Goal: Task Accomplishment & Management: Use online tool/utility

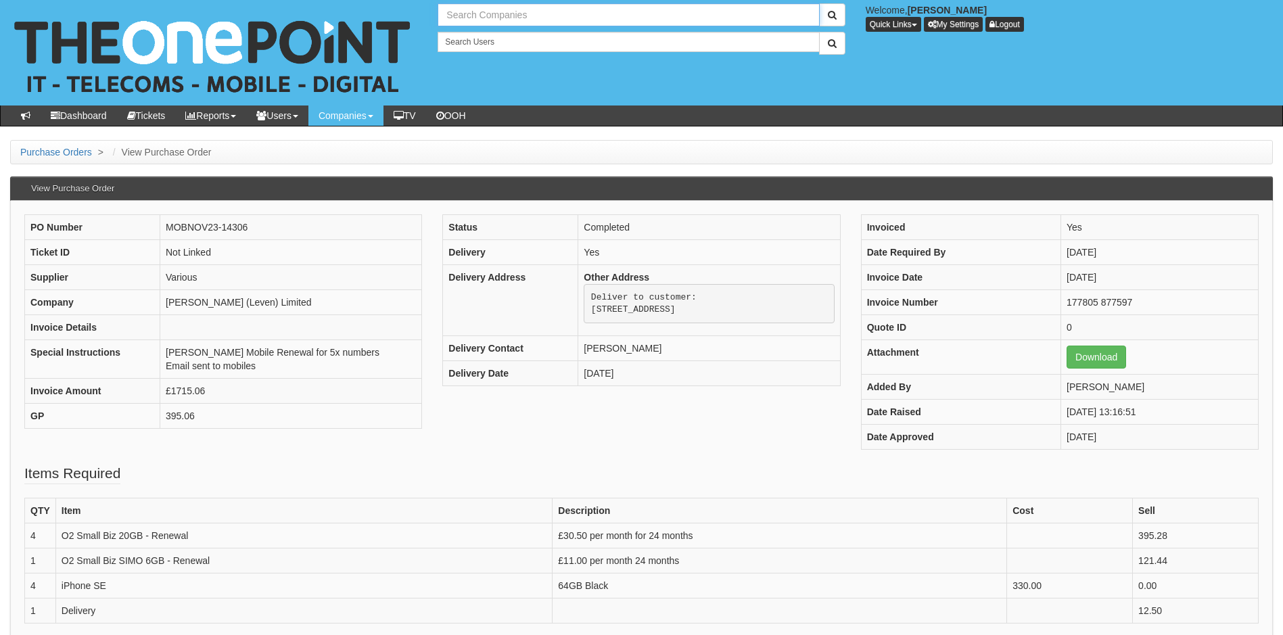
drag, startPoint x: 0, startPoint y: 0, endPoint x: 515, endPoint y: 14, distance: 515.0
click at [515, 14] on input "text" at bounding box center [629, 14] width 382 height 23
click at [500, 40] on link "X3 Corporate Image Ltd" at bounding box center [628, 38] width 379 height 20
type input "X3 Corporate Image Ltd"
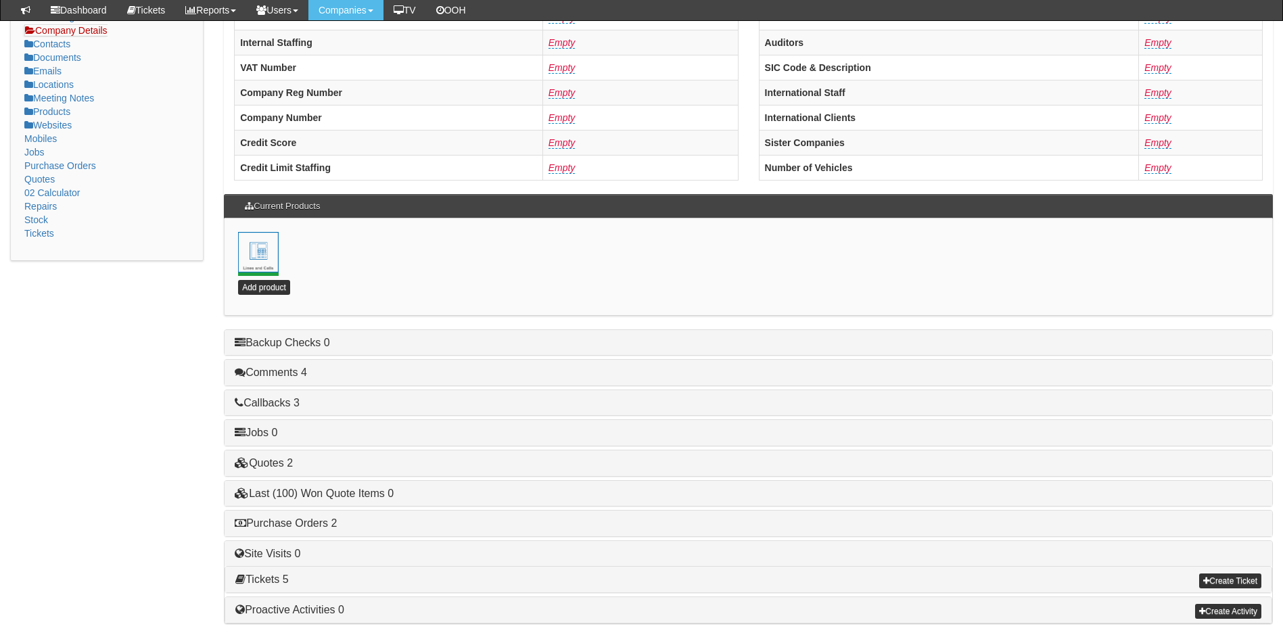
scroll to position [291, 0]
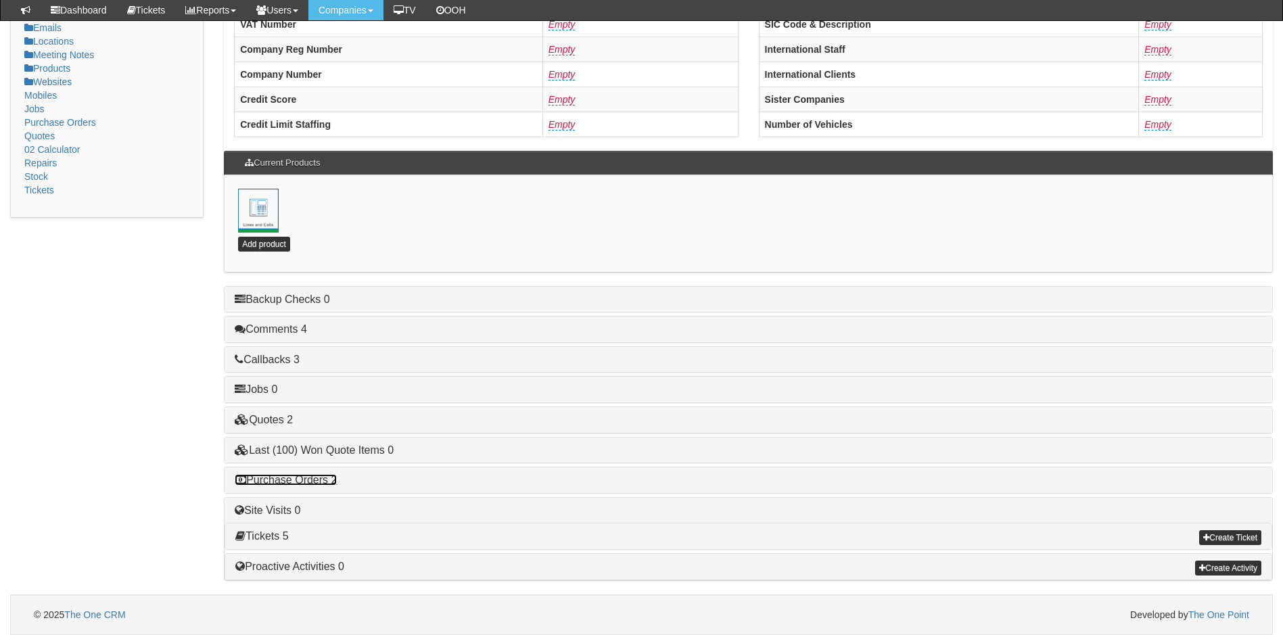
click at [293, 477] on link "Purchase Orders 2" at bounding box center [286, 480] width 102 height 12
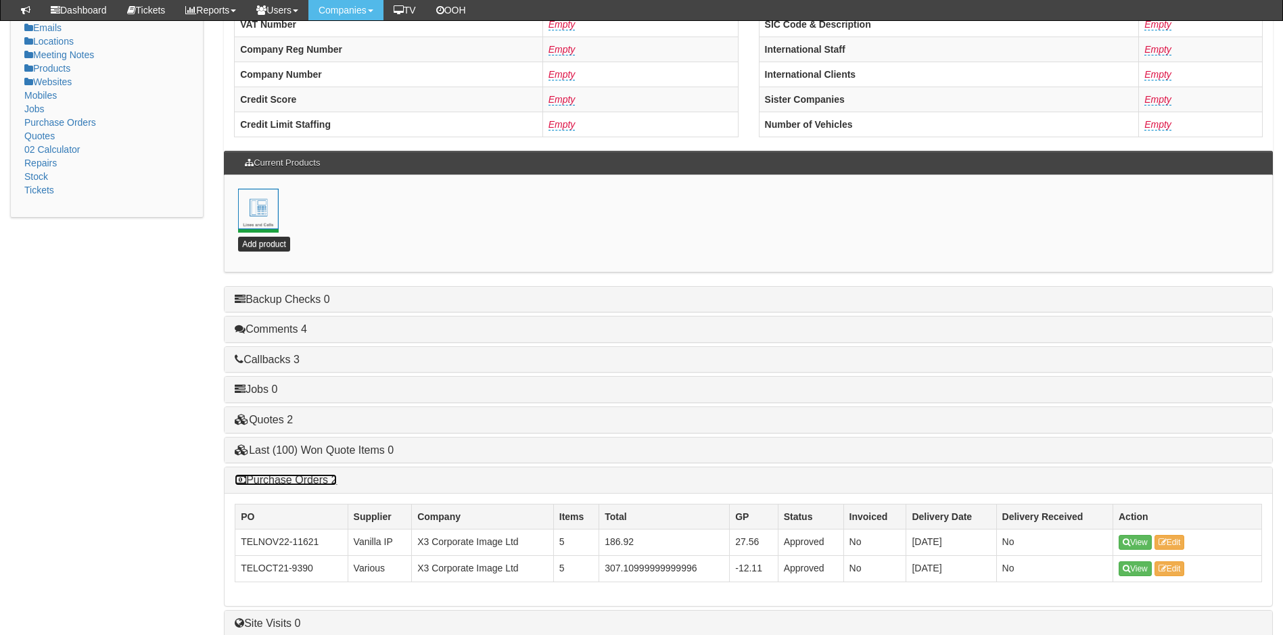
scroll to position [404, 0]
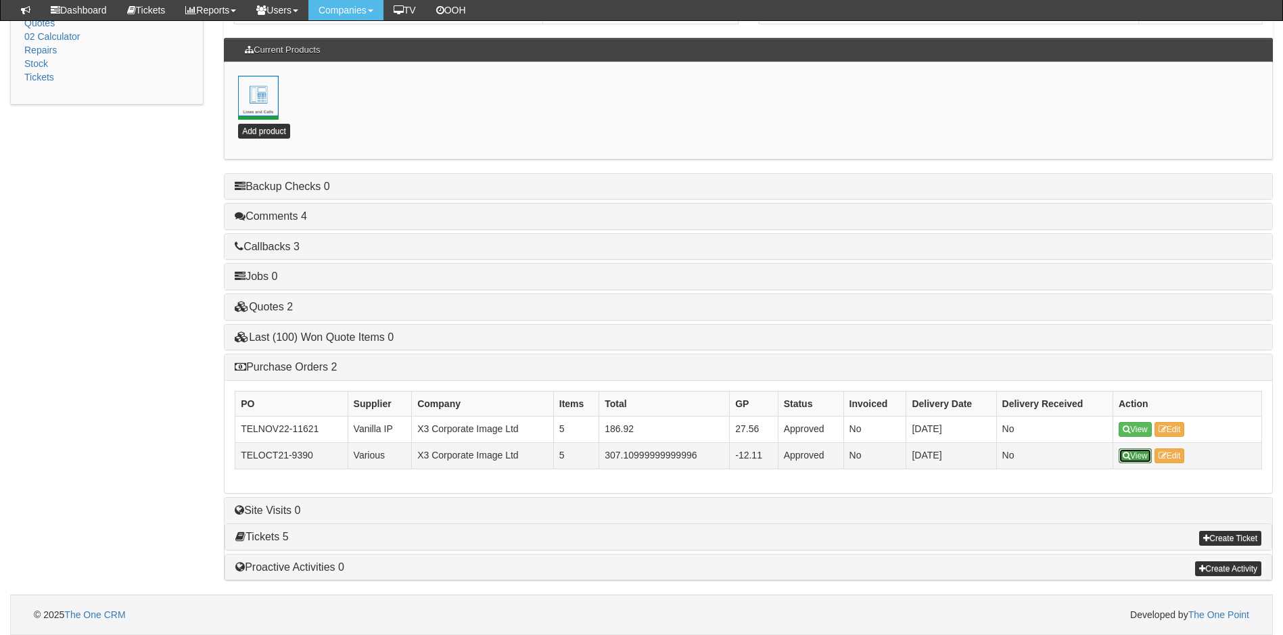
click at [1134, 459] on link "View" at bounding box center [1135, 456] width 33 height 15
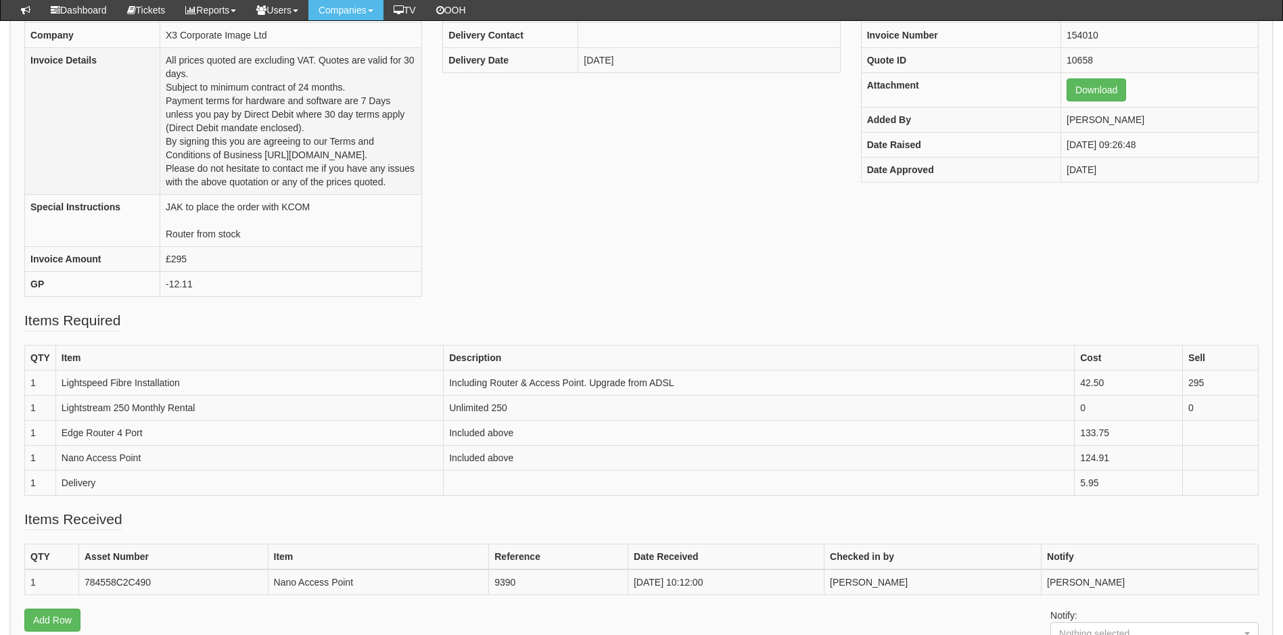
scroll to position [203, 0]
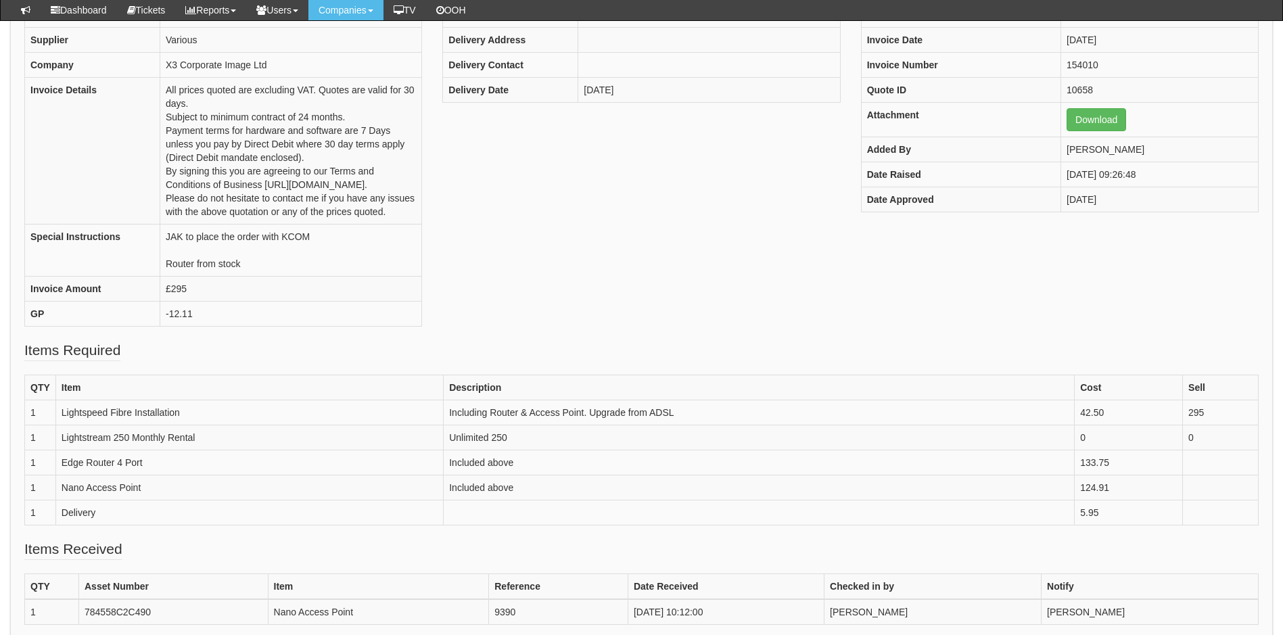
click at [656, 282] on div "PO Number TELOCT21-9390 Ticket ID Not Linked Supplier Various Company X3 Corpor…" at bounding box center [641, 158] width 1255 height 363
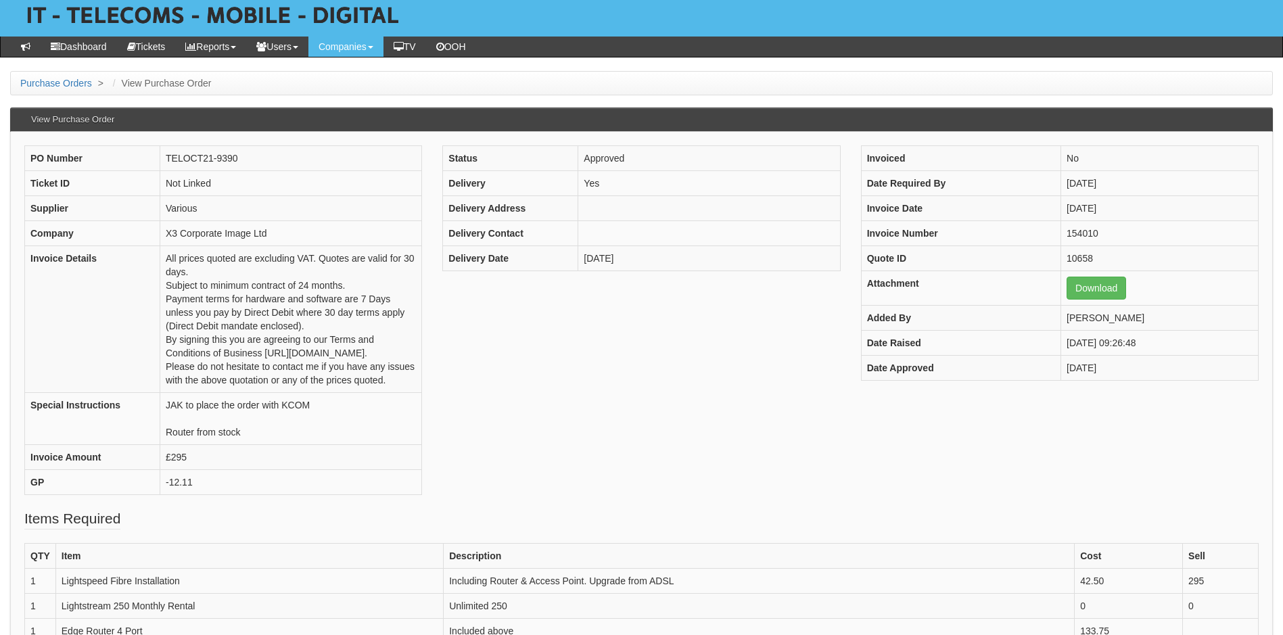
scroll to position [68, 0]
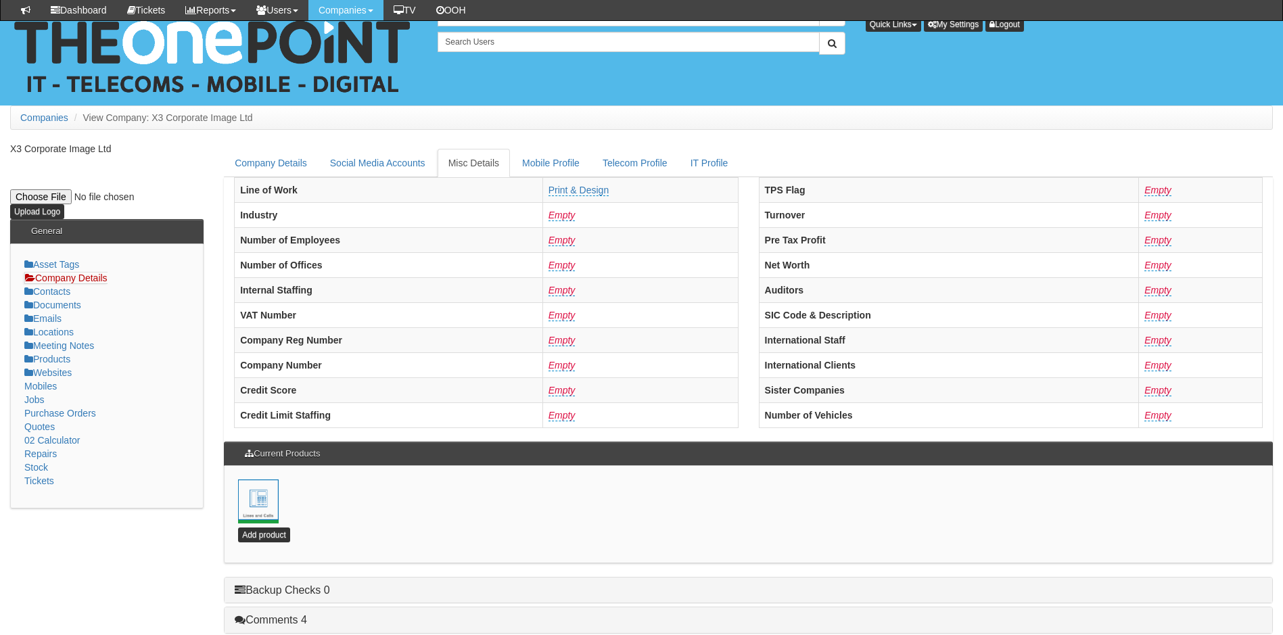
scroll to position [291, 0]
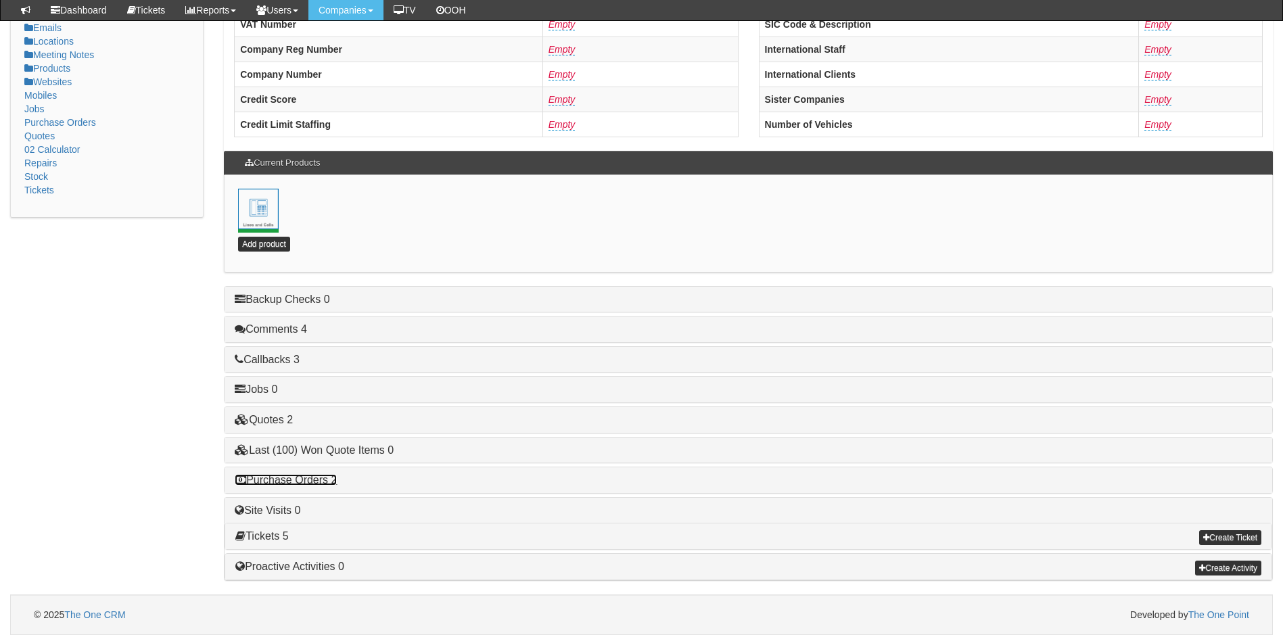
click at [287, 478] on link "Purchase Orders 2" at bounding box center [286, 480] width 102 height 12
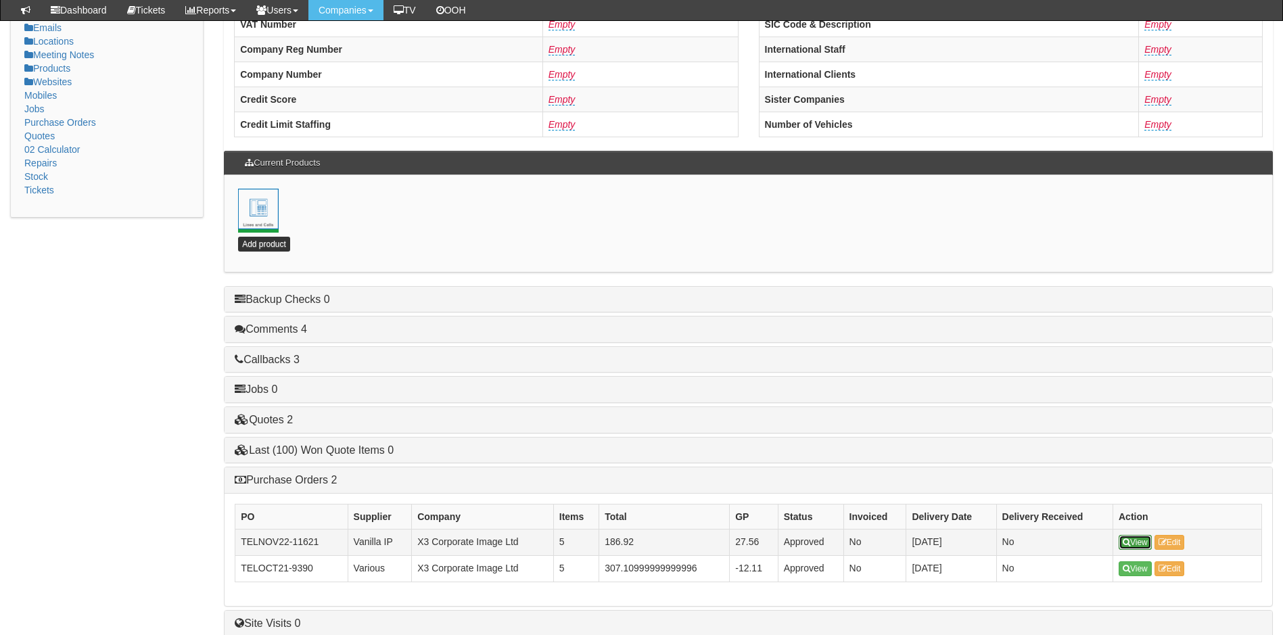
click at [1139, 539] on link "View" at bounding box center [1135, 542] width 33 height 15
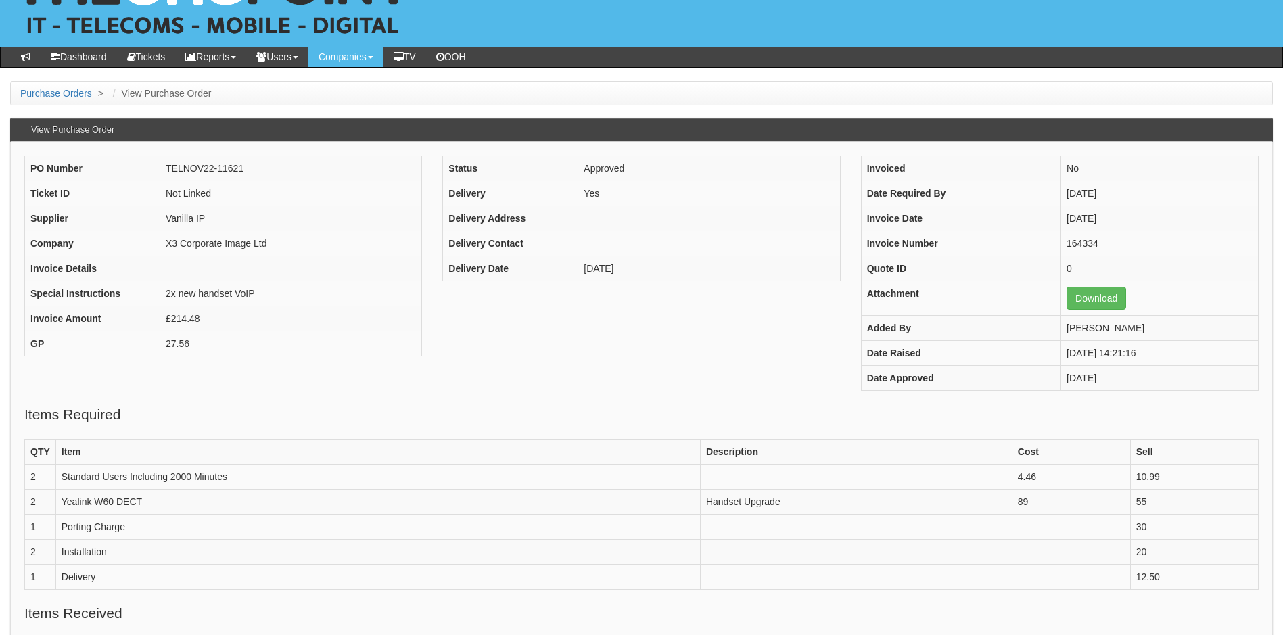
scroll to position [135, 0]
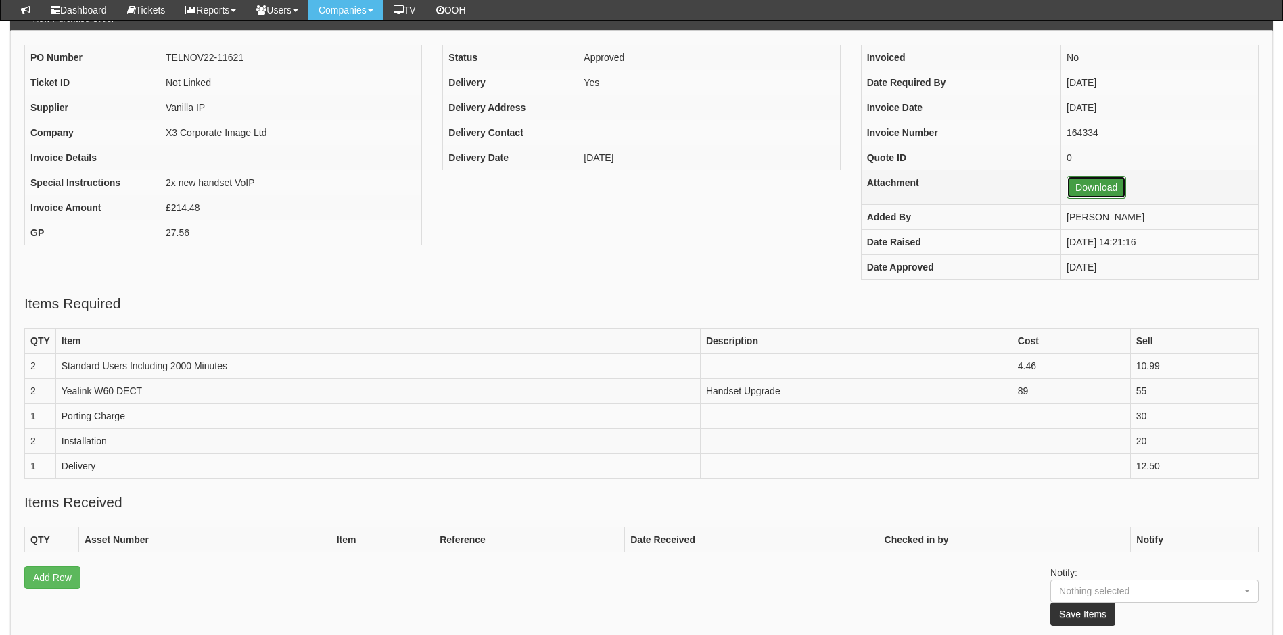
click at [1070, 186] on link "Download" at bounding box center [1097, 187] width 60 height 23
